Goal: Task Accomplishment & Management: Use online tool/utility

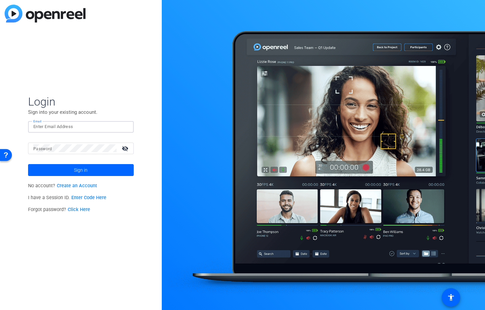
click at [51, 126] on input "Email" at bounding box center [80, 127] width 95 height 8
type input "[PERSON_NAME][EMAIL_ADDRESS][DOMAIN_NAME]"
click at [28, 164] on button "Sign in" at bounding box center [81, 170] width 106 height 12
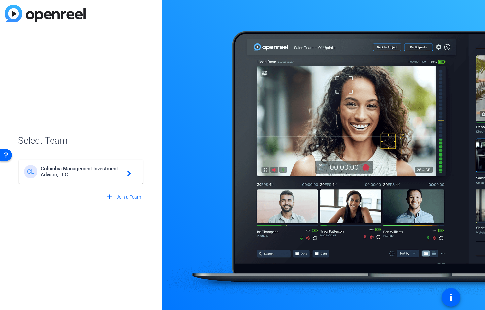
click at [66, 170] on span "Columbia Management Investment Advisor, LLC" at bounding box center [82, 172] width 83 height 12
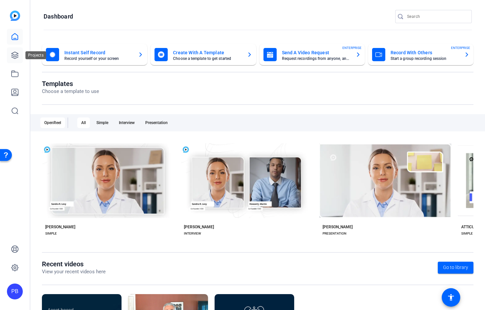
click at [17, 59] on link at bounding box center [15, 55] width 16 height 16
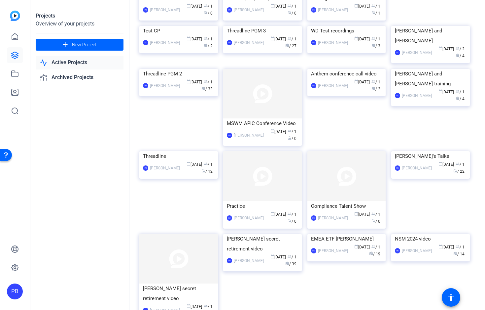
scroll to position [100, 0]
click at [430, 151] on img at bounding box center [431, 151] width 79 height 0
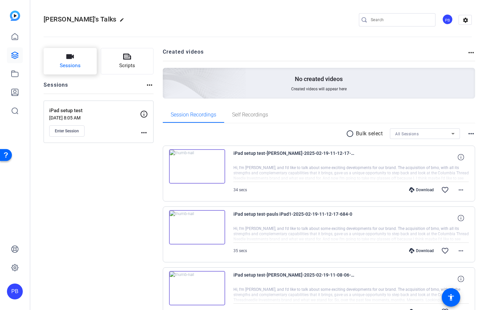
click at [77, 65] on span "Sessions" at bounding box center [70, 66] width 21 height 8
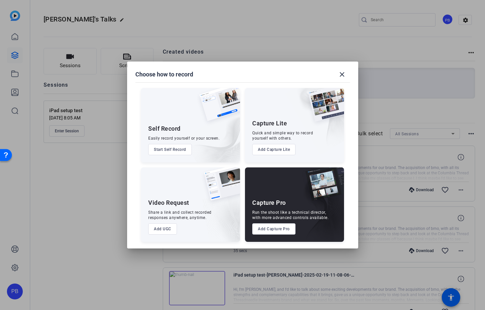
click at [165, 228] on button "Add UGC" at bounding box center [162, 228] width 29 height 11
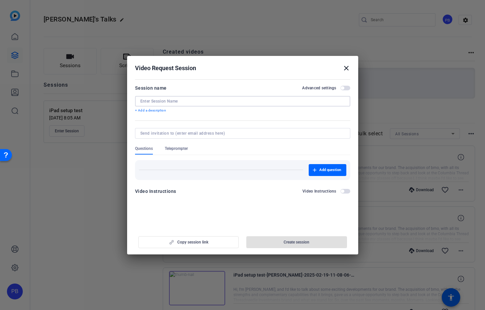
click at [159, 102] on input at bounding box center [242, 100] width 205 height 5
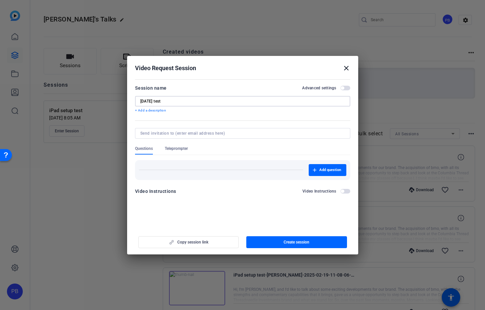
type input "[DATE] test"
click at [347, 68] on mat-icon "close" at bounding box center [347, 68] width 8 height 8
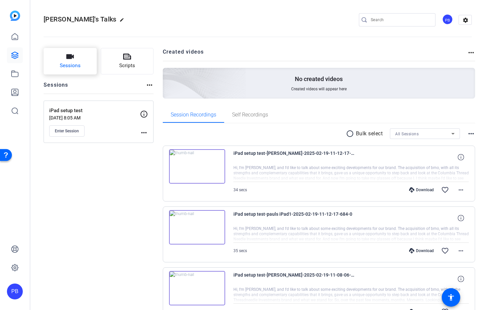
click at [79, 60] on button "Sessions" at bounding box center [70, 61] width 53 height 26
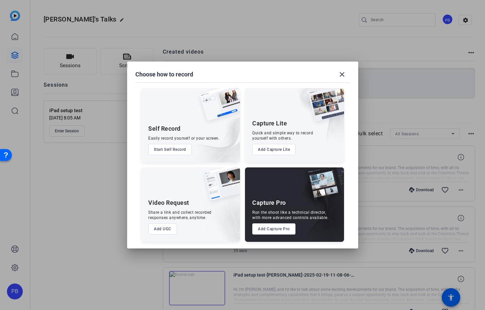
click at [274, 229] on button "Add Capture Pro" at bounding box center [273, 228] width 43 height 11
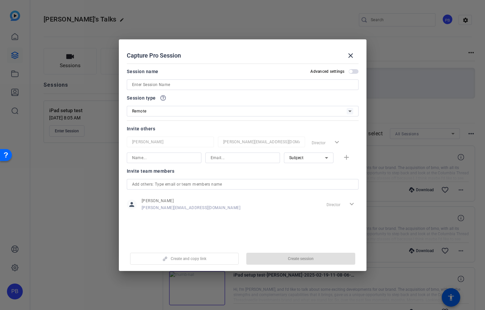
click at [155, 86] on input at bounding box center [242, 85] width 221 height 8
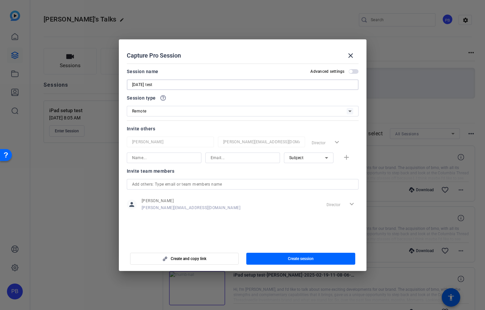
type input "[DATE] test"
click at [166, 110] on div "Remote" at bounding box center [239, 111] width 215 height 8
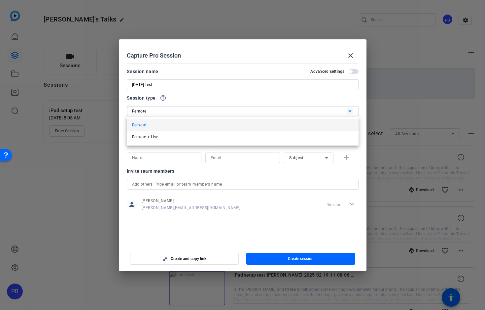
click at [166, 110] on div at bounding box center [242, 155] width 485 height 310
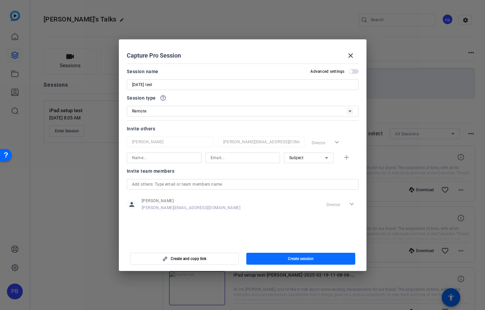
click at [294, 260] on span "Create session" at bounding box center [301, 258] width 26 height 5
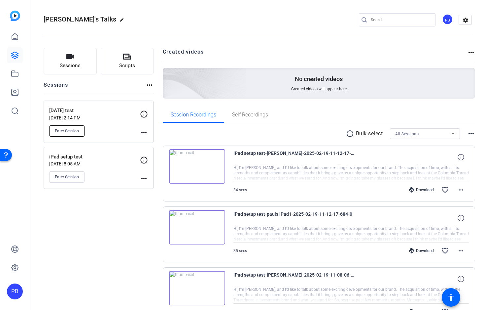
click at [70, 131] on span "Enter Session" at bounding box center [67, 130] width 24 height 5
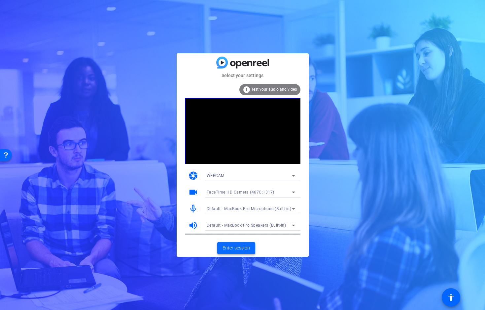
click at [232, 246] on span "Enter session" at bounding box center [236, 247] width 27 height 7
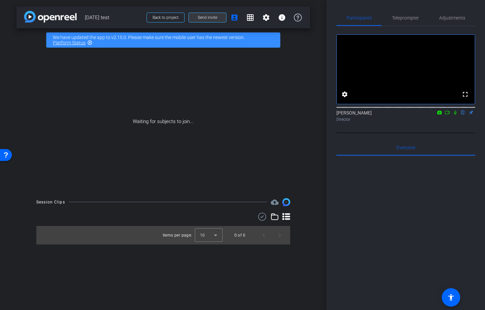
click at [205, 18] on span "Send invite" at bounding box center [207, 17] width 19 height 5
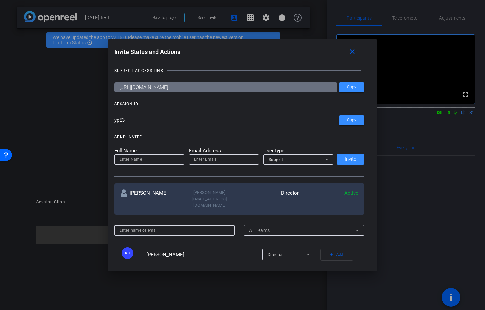
click at [196, 226] on input at bounding box center [175, 230] width 110 height 8
type input "[PERSON_NAME][EMAIL_ADDRESS][PERSON_NAME][DOMAIN_NAME]"
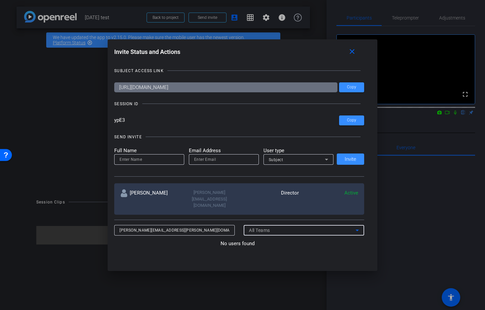
click at [268, 227] on span "All Teams" at bounding box center [259, 229] width 21 height 5
click at [268, 218] on div at bounding box center [242, 155] width 485 height 310
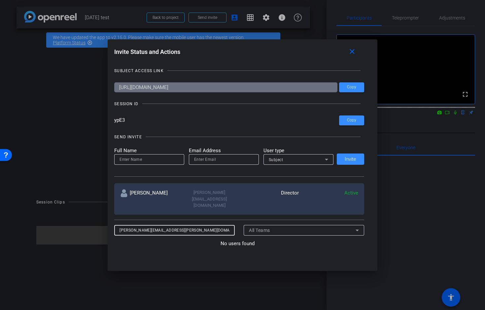
drag, startPoint x: 206, startPoint y: 220, endPoint x: 88, endPoint y: 214, distance: 117.4
click at [88, 214] on div "Invite Status and Actions close SUBJECT ACCESS LINK [URL][DOMAIN_NAME] Copy SES…" at bounding box center [242, 155] width 485 height 310
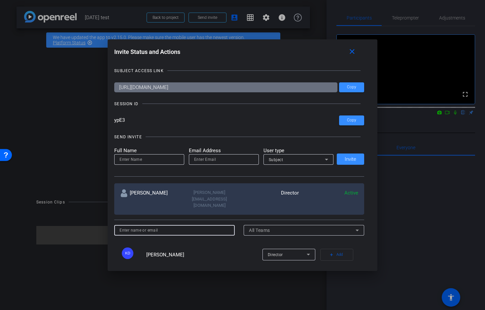
click at [138, 226] on input at bounding box center [175, 230] width 110 height 8
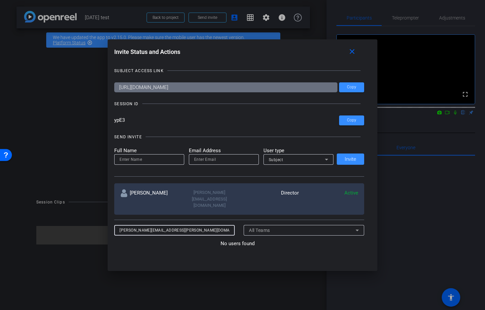
click at [228, 226] on input "[PERSON_NAME][EMAIL_ADDRESS][PERSON_NAME][DOMAIN_NAME]" at bounding box center [175, 230] width 110 height 8
click at [195, 226] on input "[PERSON_NAME][EMAIL_ADDRESS][PERSON_NAME][DOMAIN_NAME]" at bounding box center [175, 230] width 110 height 8
click at [196, 226] on input "[PERSON_NAME][EMAIL_ADDRESS][PERSON_NAME][DOMAIN_NAME]" at bounding box center [175, 230] width 110 height 8
type input "j"
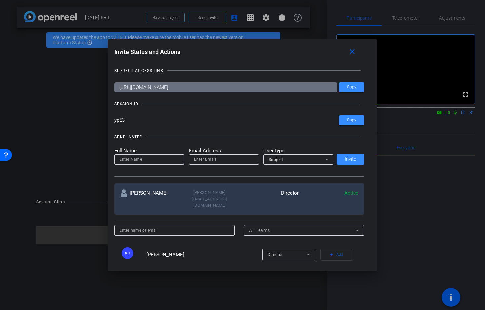
click at [145, 160] on input at bounding box center [149, 159] width 59 height 8
type input "[PERSON_NAME] personal"
type input "[EMAIL_ADDRESS][DOMAIN_NAME]"
click at [351, 157] on span "Invite" at bounding box center [351, 159] width 12 height 5
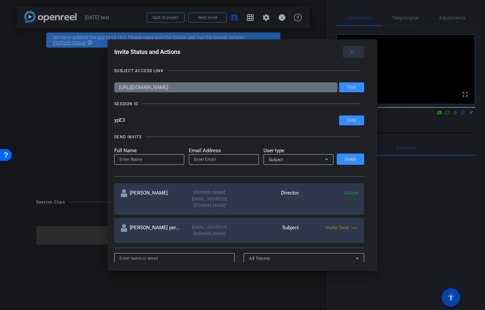
click at [354, 50] on mat-icon "close" at bounding box center [352, 52] width 8 height 8
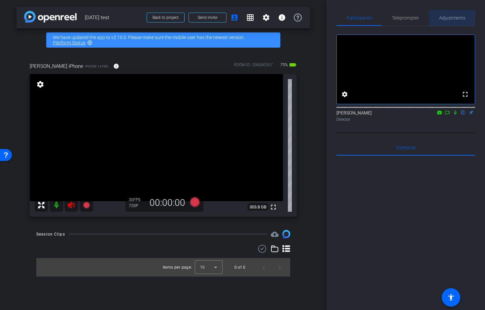
click at [446, 17] on span "Adjustments" at bounding box center [452, 18] width 26 height 5
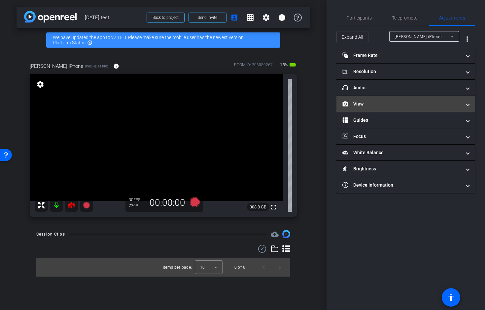
click at [387, 103] on mat-panel-title "View" at bounding box center [402, 103] width 119 height 7
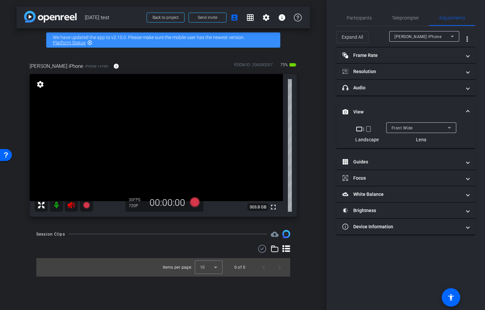
click at [399, 126] on span "Front Wide" at bounding box center [402, 128] width 21 height 5
click at [405, 128] on span "Back Tele" at bounding box center [401, 128] width 18 height 5
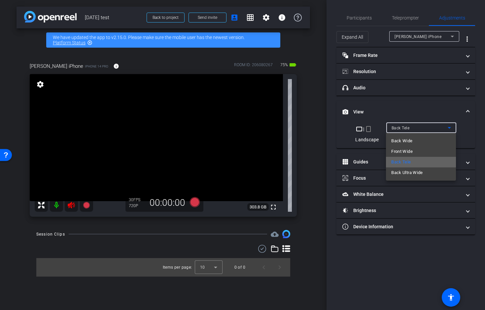
click at [409, 162] on span "Back Tele" at bounding box center [401, 162] width 19 height 8
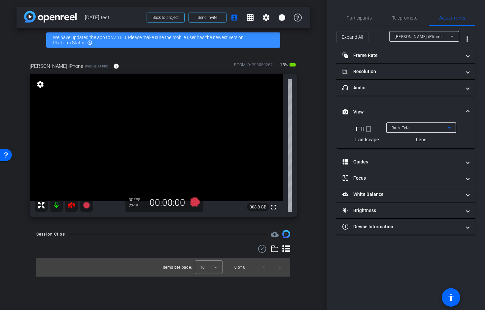
click at [449, 127] on icon at bounding box center [449, 128] width 3 height 2
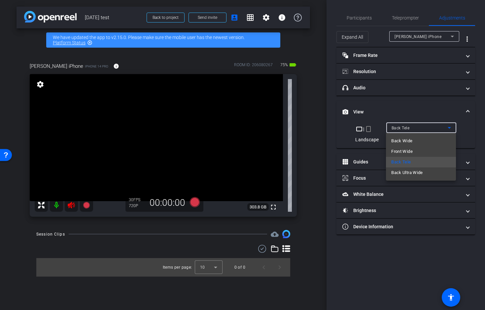
click at [410, 141] on span "Back Wide" at bounding box center [402, 141] width 21 height 8
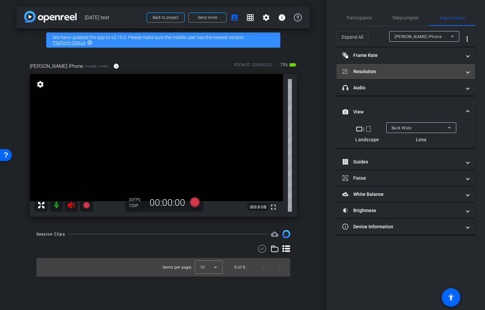
click at [370, 70] on mat-panel-title "Resolution" at bounding box center [402, 71] width 119 height 7
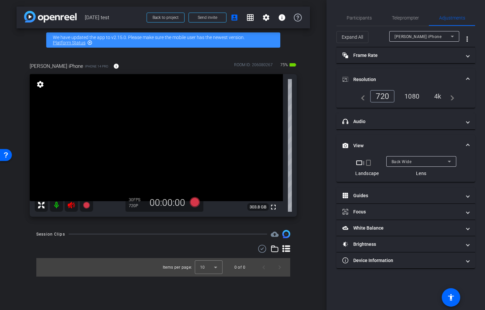
click at [440, 96] on div "4k" at bounding box center [438, 96] width 17 height 11
click at [216, 17] on span "Send invite" at bounding box center [207, 17] width 19 height 5
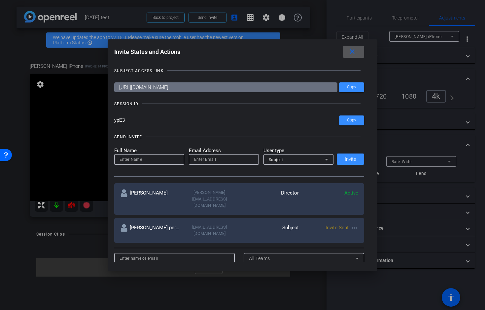
click at [357, 51] on mat-icon "close" at bounding box center [352, 52] width 8 height 8
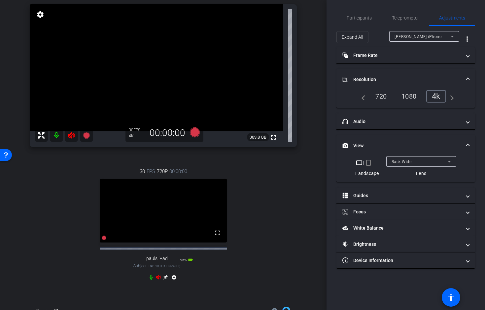
scroll to position [75, 0]
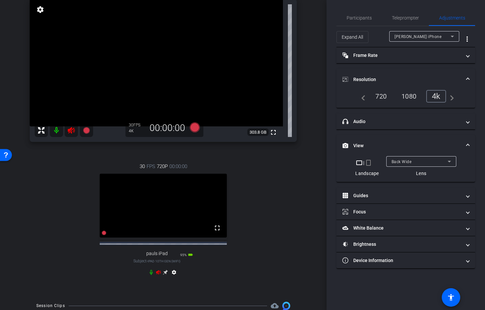
click at [452, 36] on icon at bounding box center [452, 37] width 3 height 2
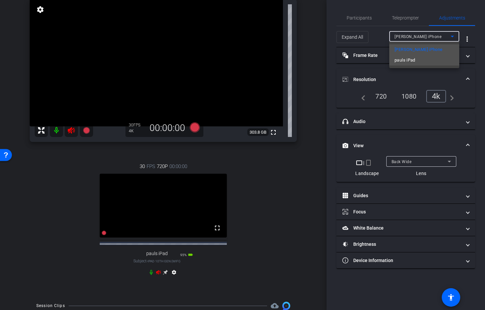
click at [408, 59] on span "pauls iPad" at bounding box center [405, 60] width 21 height 8
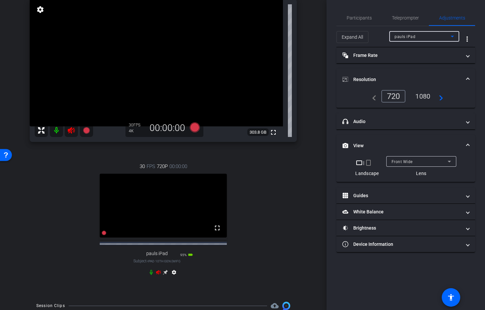
click at [425, 100] on div "1080" at bounding box center [423, 96] width 25 height 11
click at [422, 161] on div "Front Wide" at bounding box center [420, 161] width 56 height 8
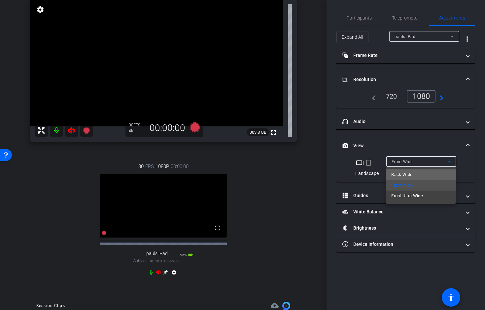
click at [418, 174] on mat-option "Back Wide" at bounding box center [421, 174] width 70 height 11
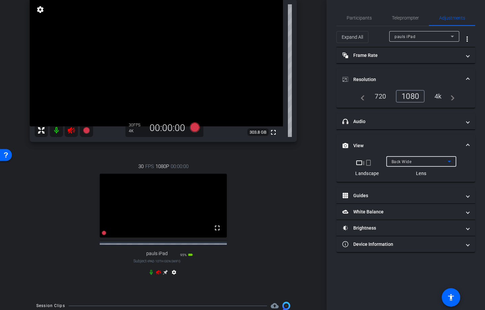
click at [440, 95] on div "4k" at bounding box center [438, 96] width 17 height 11
click at [208, 203] on video at bounding box center [164, 205] width 128 height 64
click at [190, 212] on video at bounding box center [164, 205] width 128 height 64
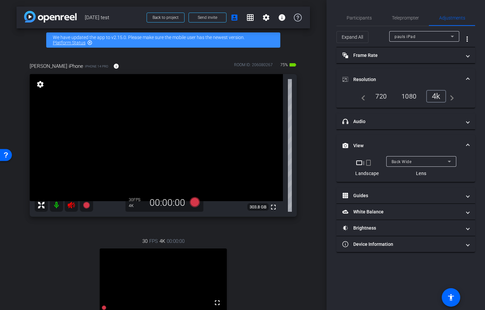
scroll to position [1, 0]
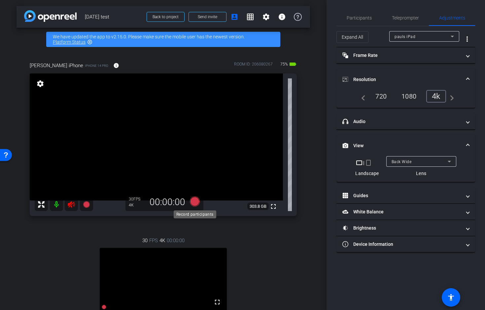
click at [195, 202] on icon at bounding box center [195, 201] width 10 height 10
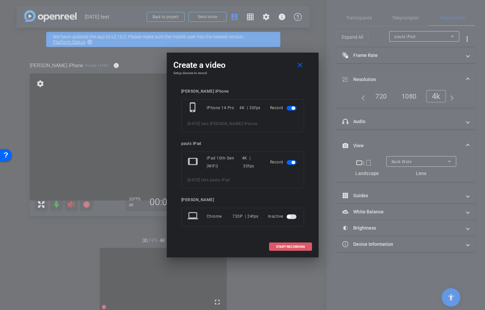
click at [292, 246] on span "START RECORDING" at bounding box center [290, 246] width 29 height 3
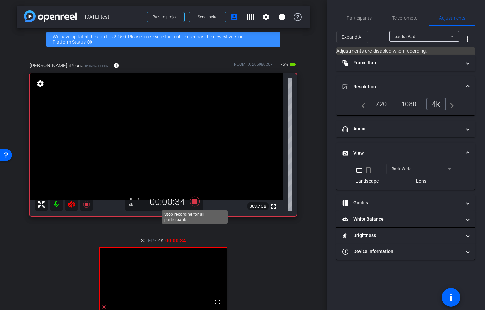
click at [196, 201] on icon at bounding box center [195, 201] width 10 height 10
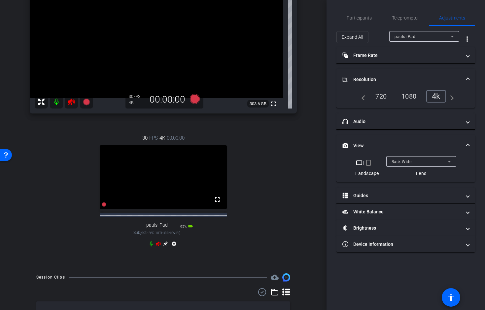
scroll to position [153, 0]
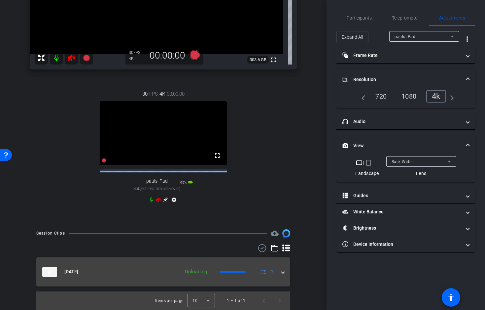
click at [284, 274] on span at bounding box center [283, 271] width 3 height 7
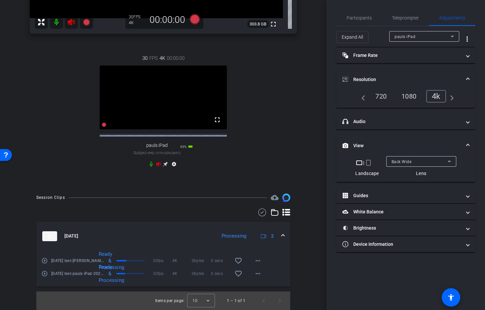
scroll to position [36, 0]
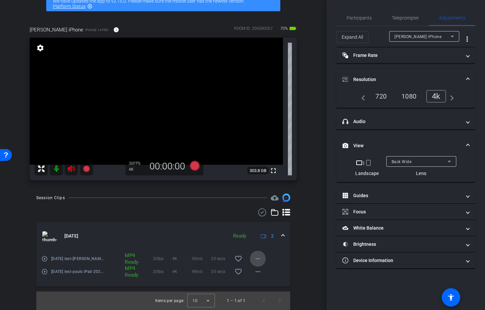
click at [257, 256] on mat-icon "more_horiz" at bounding box center [258, 258] width 8 height 8
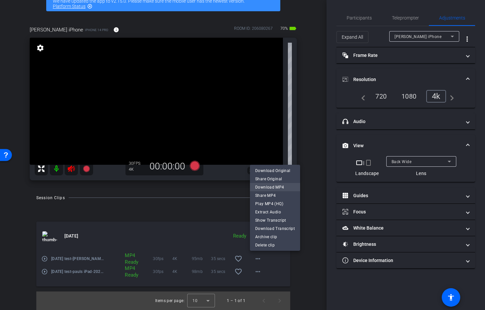
click at [268, 188] on span "Download MP4" at bounding box center [275, 187] width 40 height 8
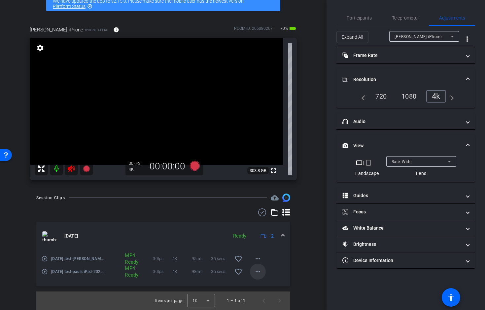
click at [258, 271] on mat-icon "more_horiz" at bounding box center [258, 271] width 8 height 8
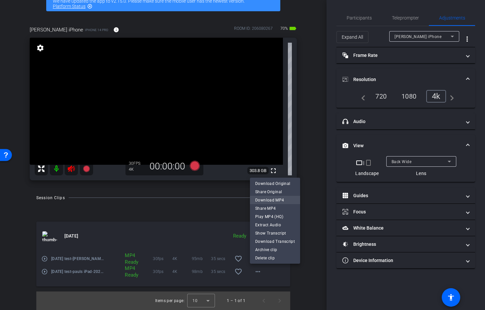
click at [265, 200] on span "Download MP4" at bounding box center [275, 200] width 40 height 8
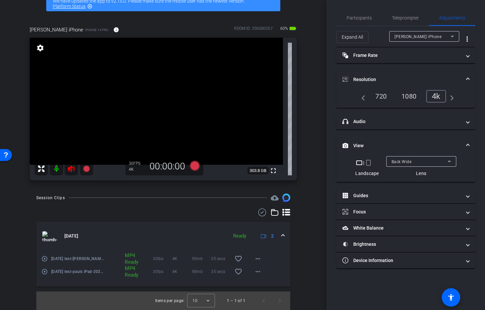
scroll to position [0, 0]
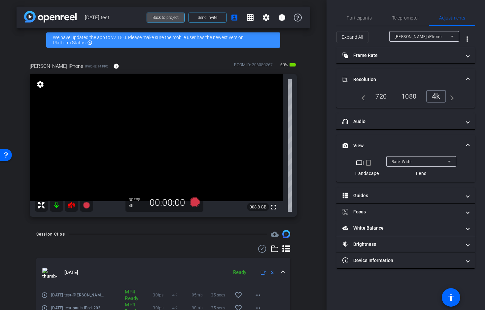
click at [172, 18] on span "Back to project" at bounding box center [166, 17] width 26 height 5
